Goal: Check status: Check status

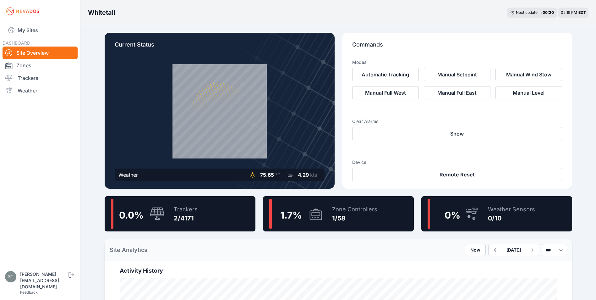
click at [338, 212] on div "Zone Controllers" at bounding box center [354, 209] width 45 height 9
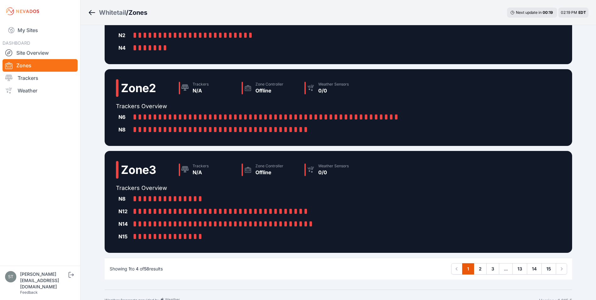
scroll to position [176, 0]
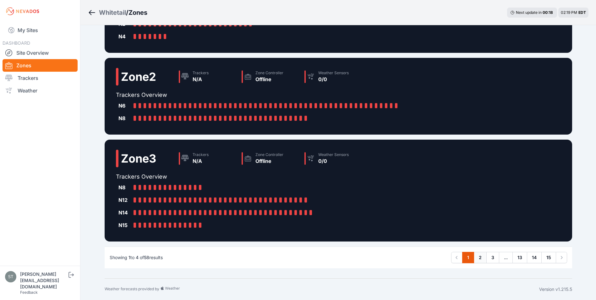
click at [481, 257] on link "2" at bounding box center [480, 257] width 13 height 11
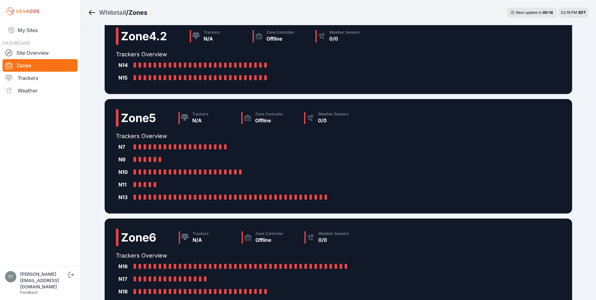
scroll to position [163, 0]
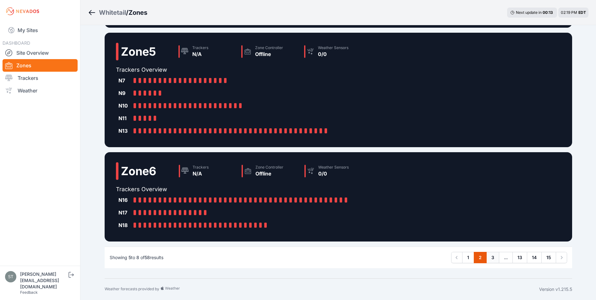
click at [490, 257] on link "3" at bounding box center [493, 257] width 13 height 11
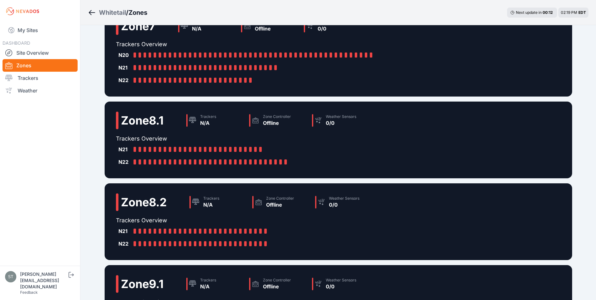
scroll to position [94, 0]
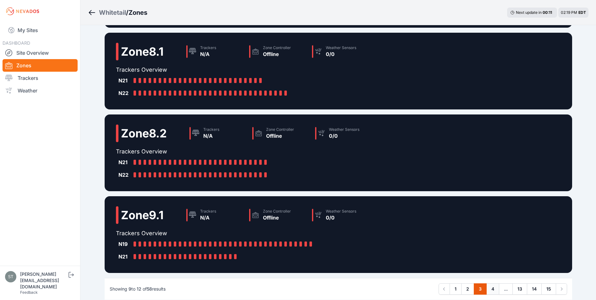
click at [492, 287] on link "4" at bounding box center [493, 288] width 13 height 11
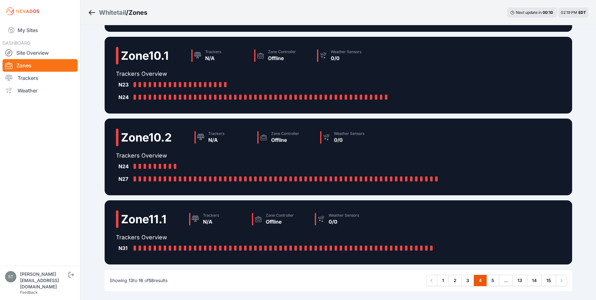
scroll to position [101, 0]
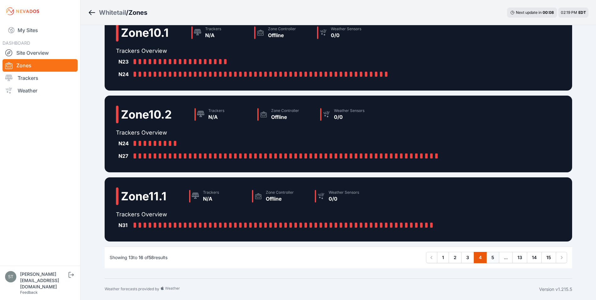
click at [493, 258] on link "5" at bounding box center [493, 257] width 13 height 11
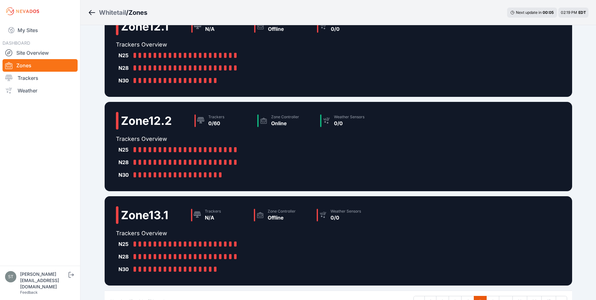
scroll to position [138, 0]
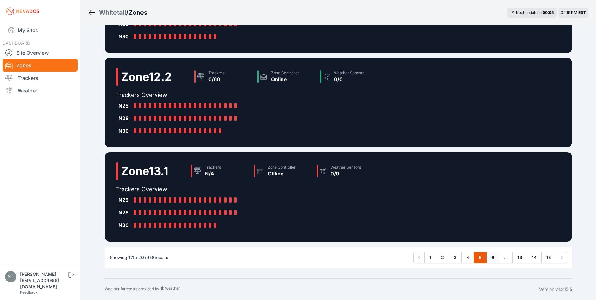
click at [494, 258] on link "6" at bounding box center [493, 257] width 13 height 11
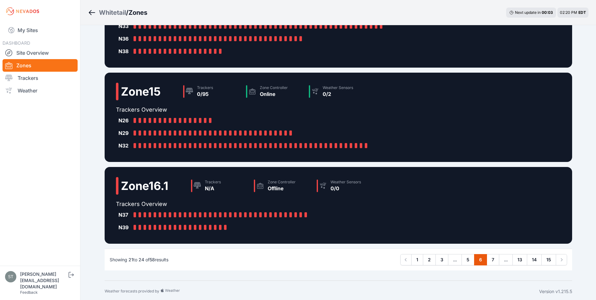
scroll to position [151, 0]
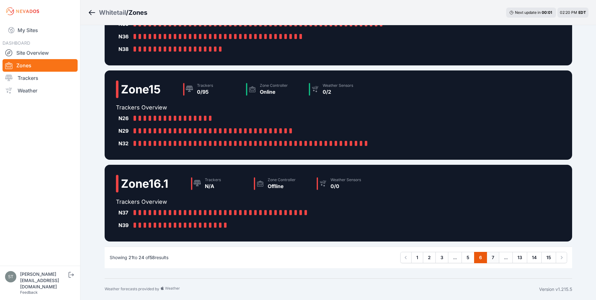
click at [491, 256] on link "7" at bounding box center [493, 257] width 13 height 11
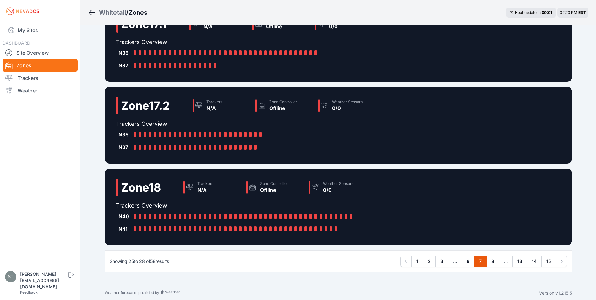
scroll to position [101, 0]
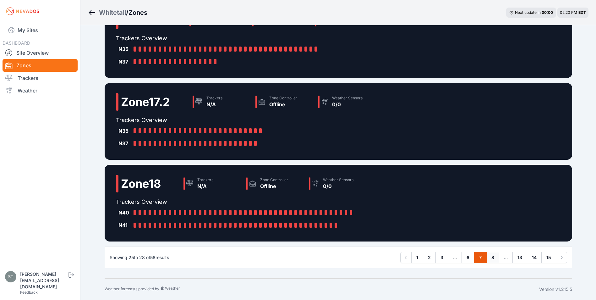
click at [494, 258] on link "8" at bounding box center [493, 257] width 13 height 11
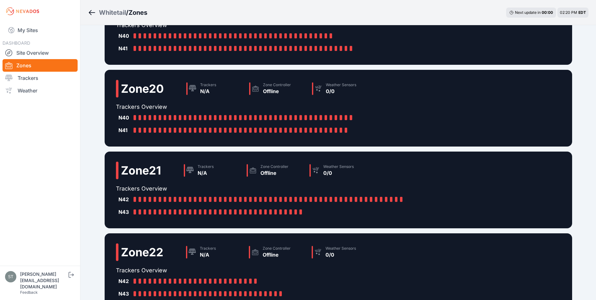
scroll to position [126, 0]
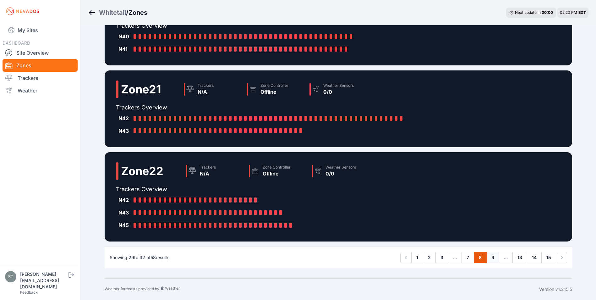
click at [493, 259] on link "9" at bounding box center [493, 257] width 13 height 11
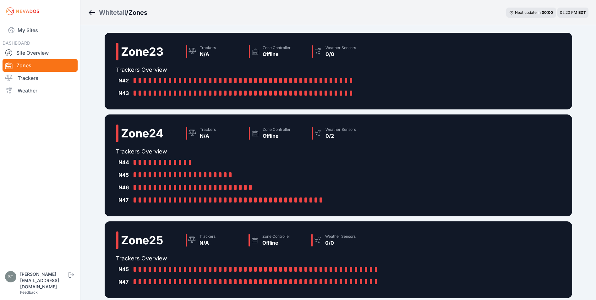
scroll to position [151, 0]
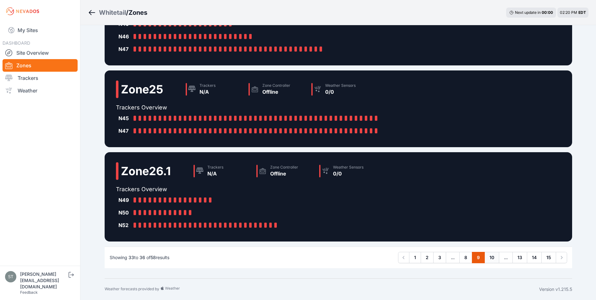
click at [493, 257] on link "10" at bounding box center [492, 257] width 15 height 11
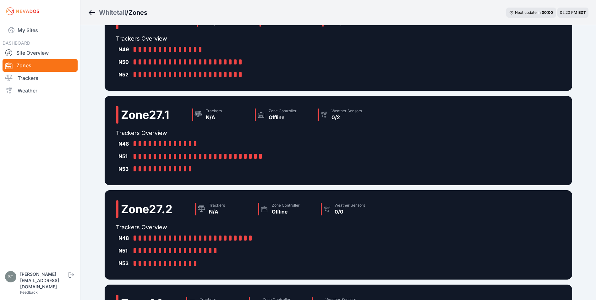
scroll to position [157, 0]
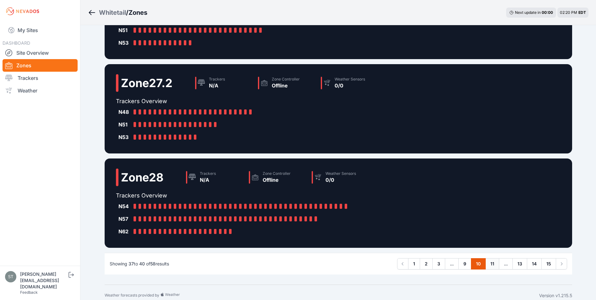
click at [492, 263] on link "11" at bounding box center [493, 263] width 14 height 11
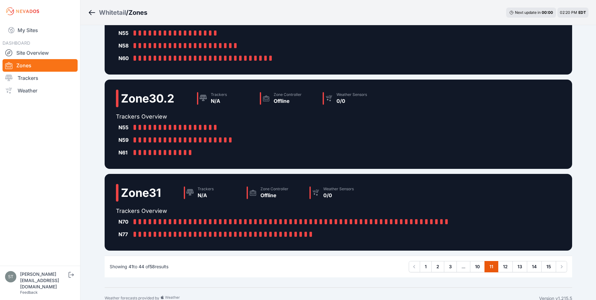
scroll to position [176, 0]
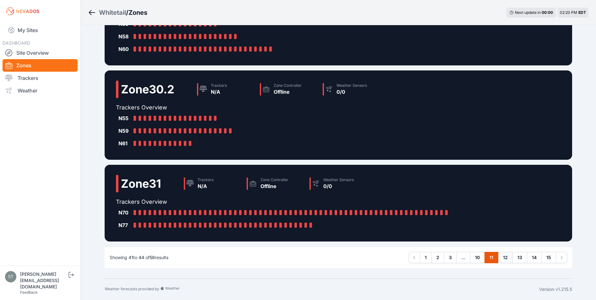
click at [506, 257] on link "12" at bounding box center [505, 257] width 15 height 11
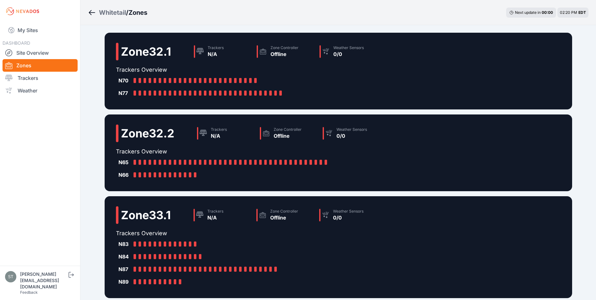
scroll to position [138, 0]
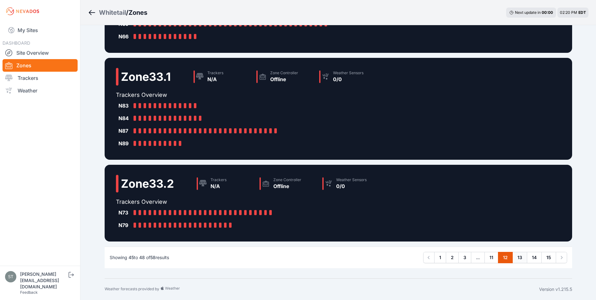
click at [519, 256] on link "13" at bounding box center [520, 257] width 15 height 11
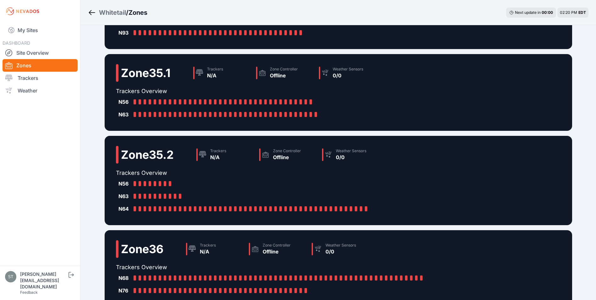
scroll to position [126, 0]
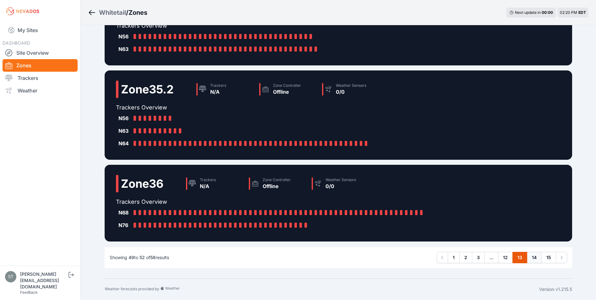
click at [534, 256] on link "14" at bounding box center [534, 257] width 15 height 11
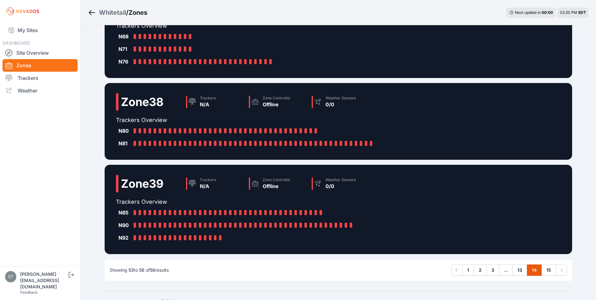
scroll to position [151, 0]
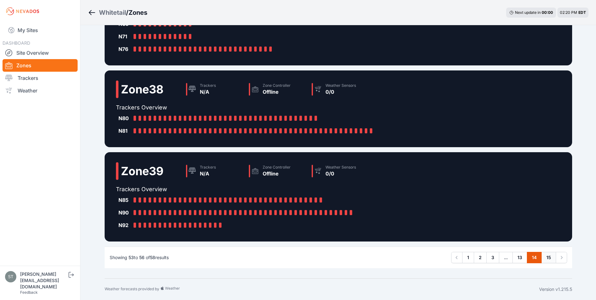
click at [549, 260] on link "15" at bounding box center [549, 257] width 15 height 11
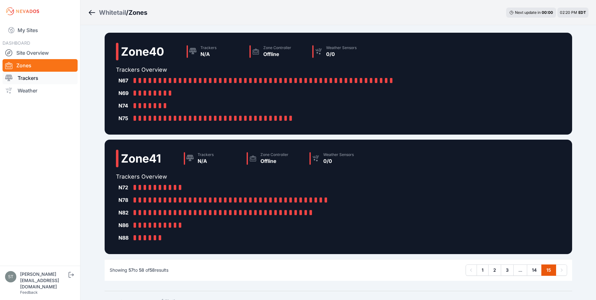
click at [31, 80] on link "Trackers" at bounding box center [40, 78] width 75 height 13
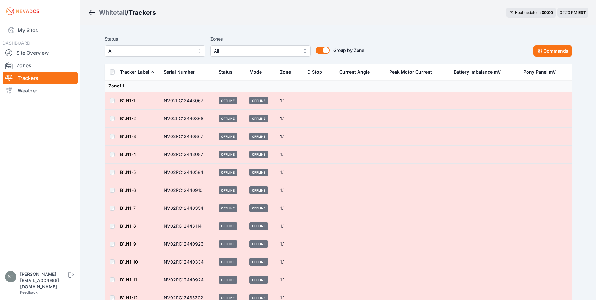
click at [159, 52] on span "All" at bounding box center [150, 51] width 84 height 8
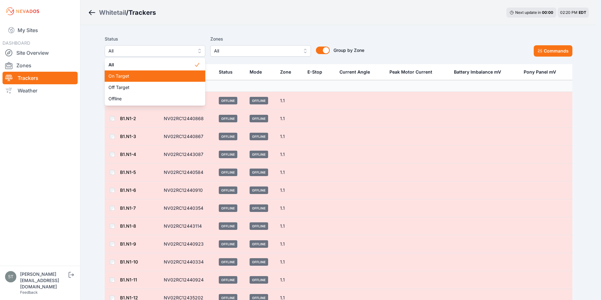
click at [127, 77] on span "On Target" at bounding box center [150, 76] width 85 height 6
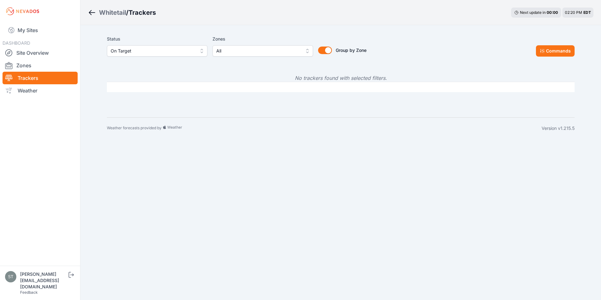
click at [142, 52] on span "On Target" at bounding box center [153, 51] width 84 height 8
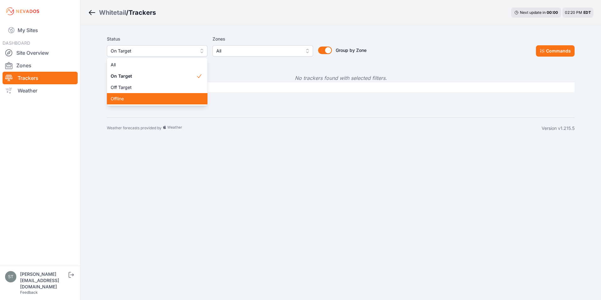
click at [131, 97] on span "Offline" at bounding box center [153, 99] width 85 height 6
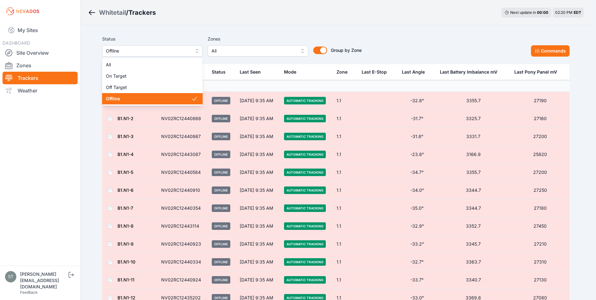
click at [142, 53] on span "Offline" at bounding box center [148, 51] width 84 height 8
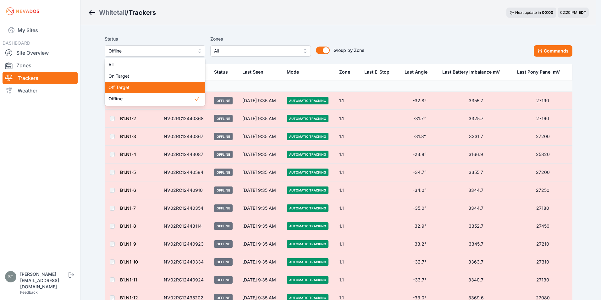
click at [129, 86] on span "Off Target" at bounding box center [150, 87] width 85 height 6
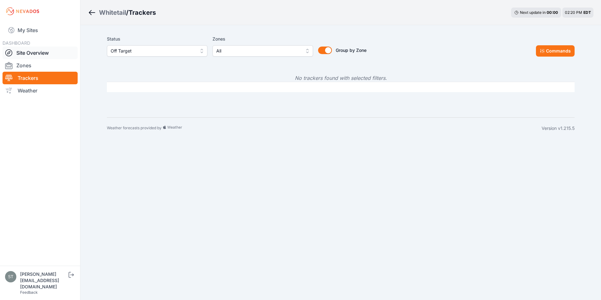
click at [42, 53] on link "Site Overview" at bounding box center [40, 53] width 75 height 13
